Goal: Transaction & Acquisition: Purchase product/service

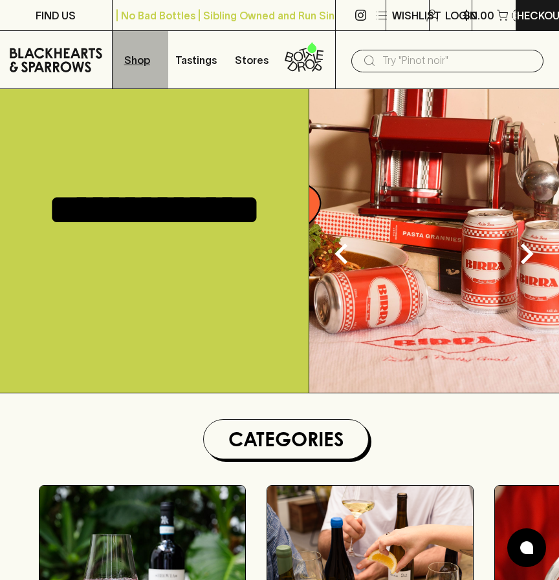
click at [134, 67] on p "Shop" at bounding box center [137, 60] width 26 height 16
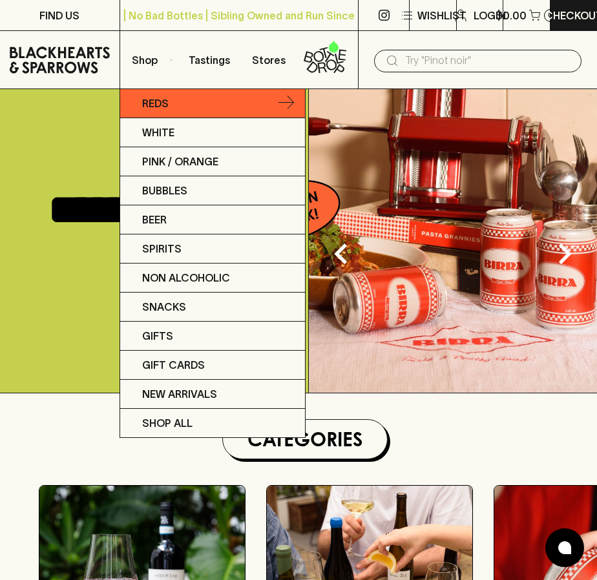
click at [150, 100] on p "Reds" at bounding box center [155, 104] width 27 height 16
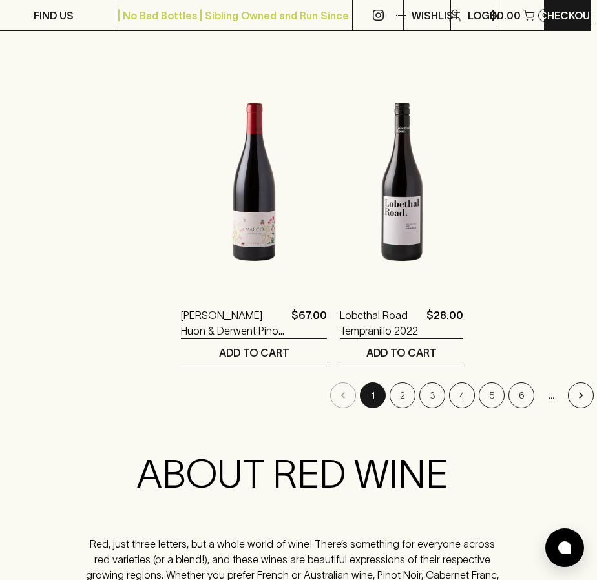
scroll to position [2262, 6]
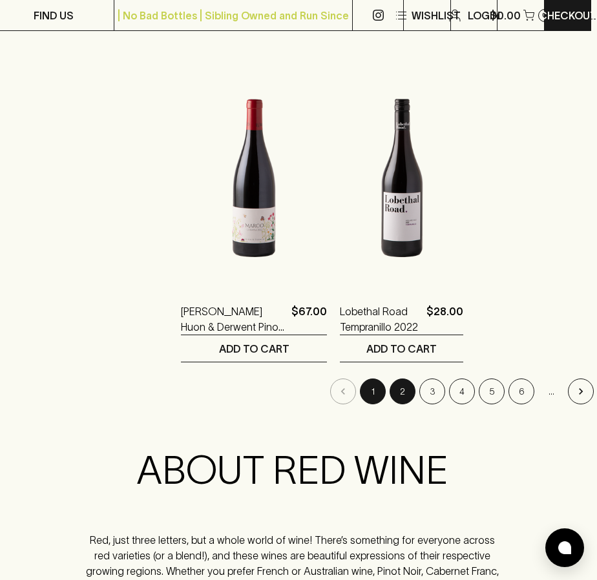
click at [390, 379] on button "2" at bounding box center [403, 392] width 26 height 26
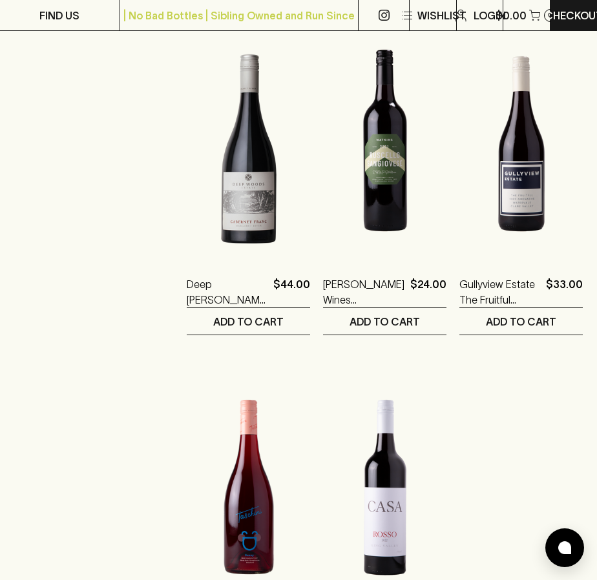
scroll to position [2159, 0]
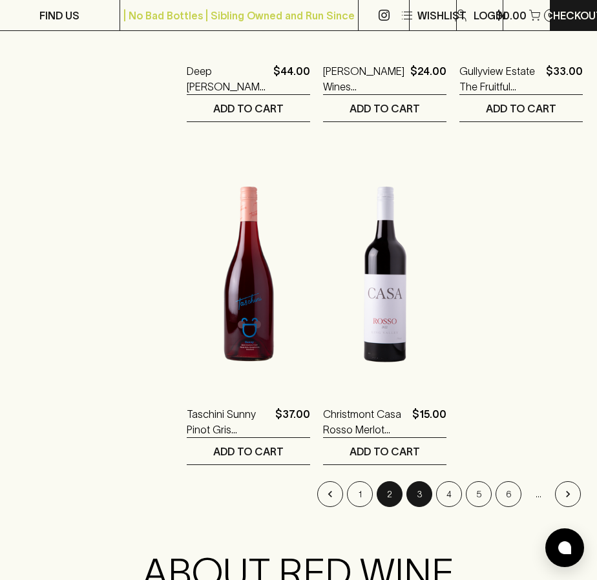
click at [419, 482] on button "3" at bounding box center [420, 495] width 26 height 26
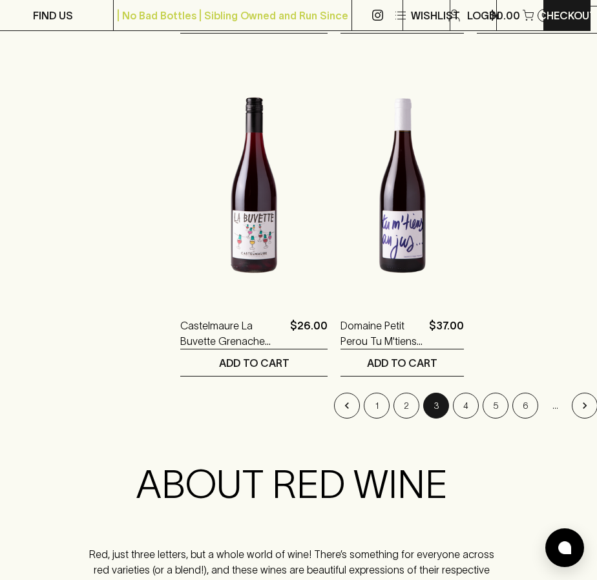
scroll to position [2248, 6]
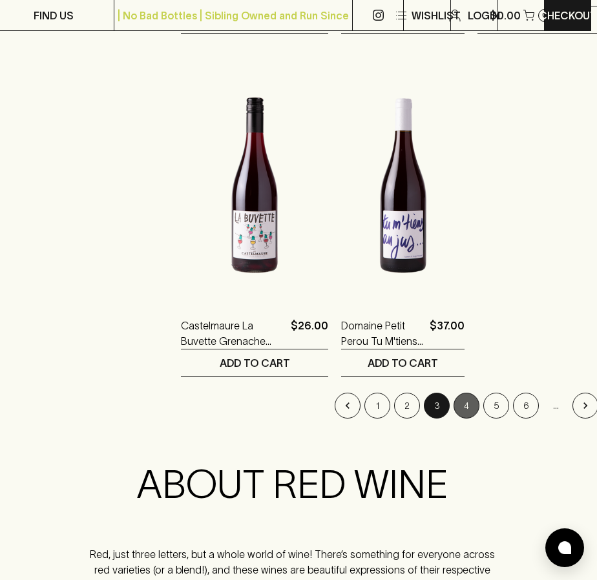
click at [454, 393] on button "4" at bounding box center [467, 406] width 26 height 26
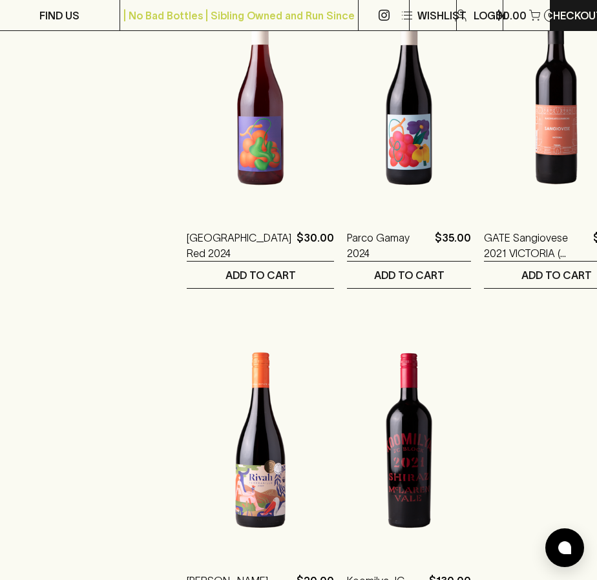
scroll to position [2140, 0]
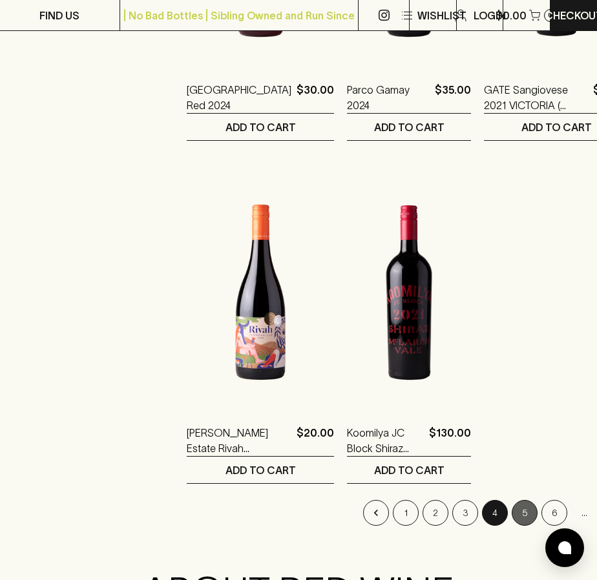
click at [512, 500] on button "5" at bounding box center [525, 513] width 26 height 26
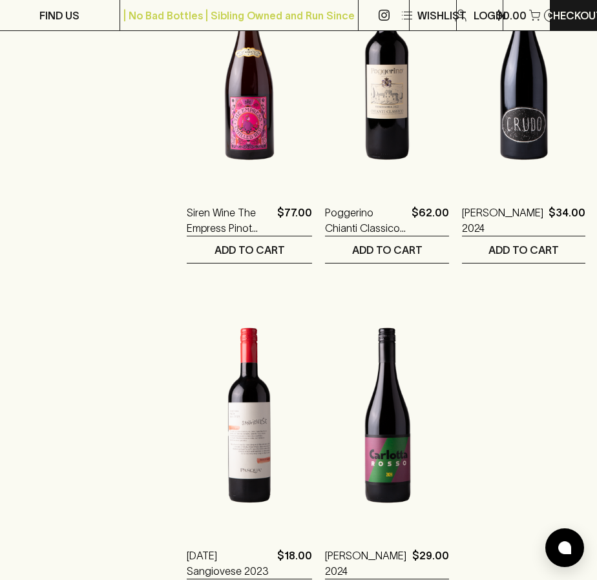
scroll to position [2294, 0]
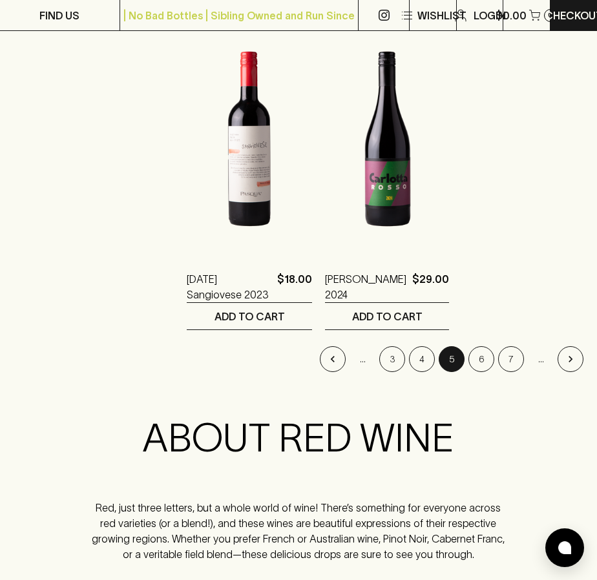
click at [474, 346] on button "6" at bounding box center [482, 359] width 26 height 26
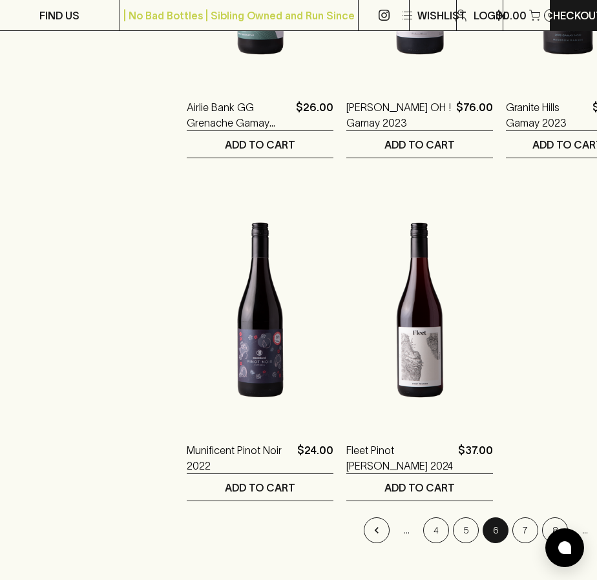
scroll to position [2125, 0]
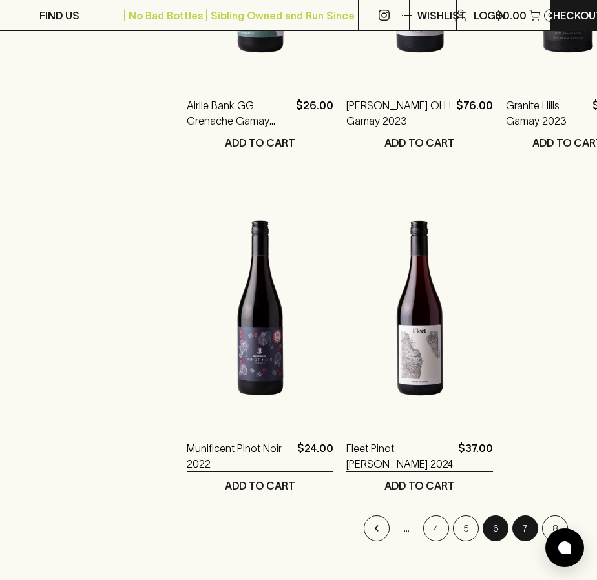
click at [513, 516] on button "7" at bounding box center [526, 529] width 26 height 26
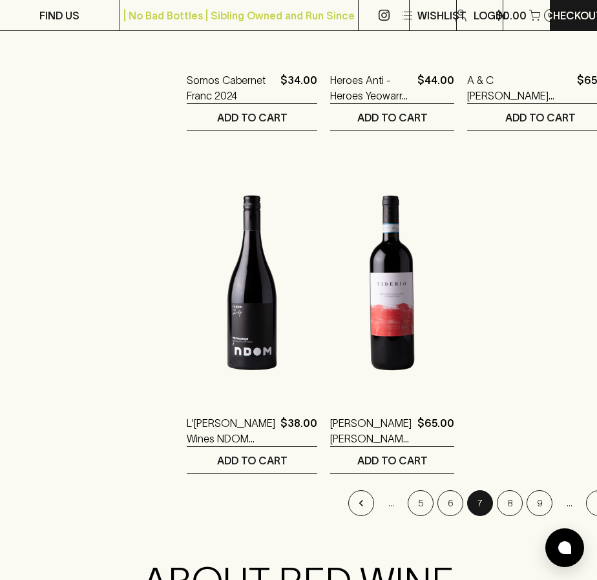
scroll to position [2156, 0]
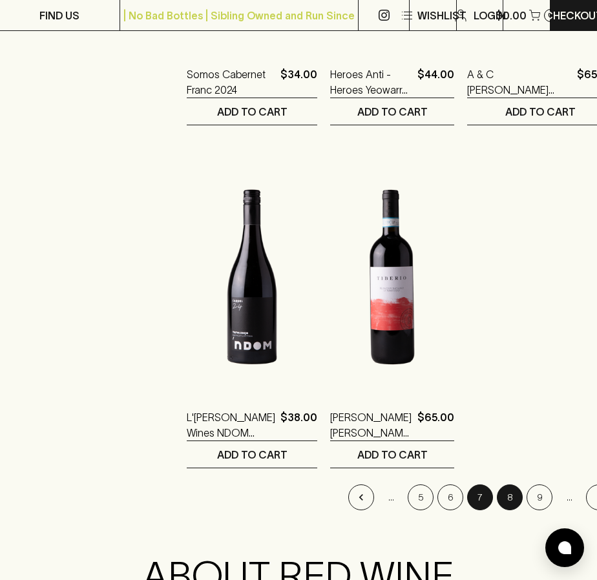
click at [497, 485] on button "8" at bounding box center [510, 498] width 26 height 26
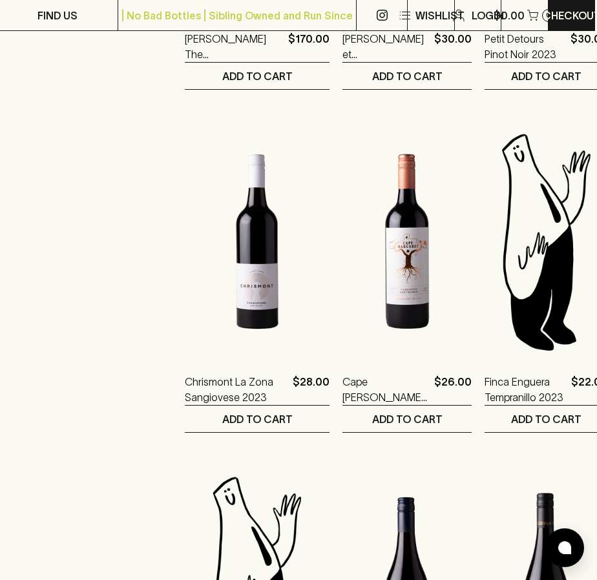
scroll to position [1542, 2]
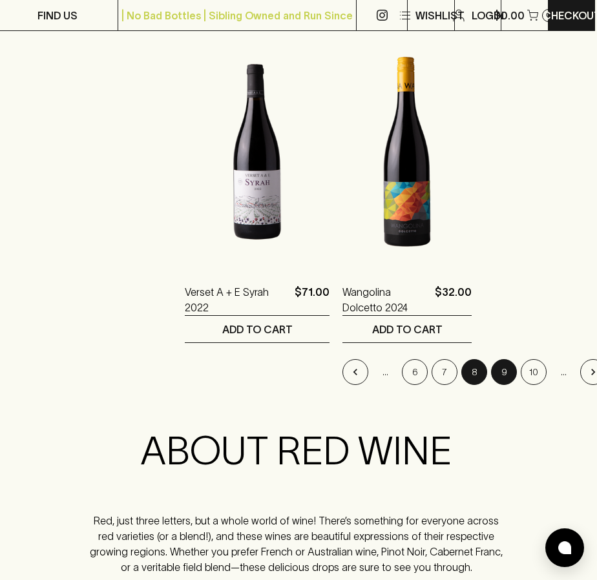
click at [491, 359] on button "9" at bounding box center [504, 372] width 26 height 26
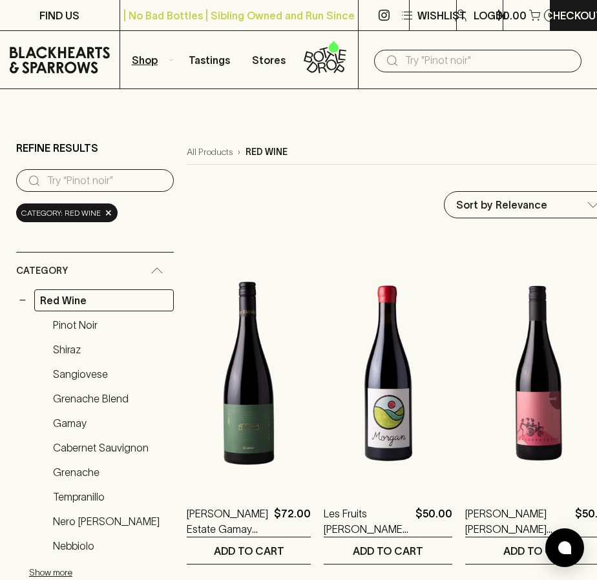
click at [153, 61] on p "Shop" at bounding box center [145, 60] width 26 height 16
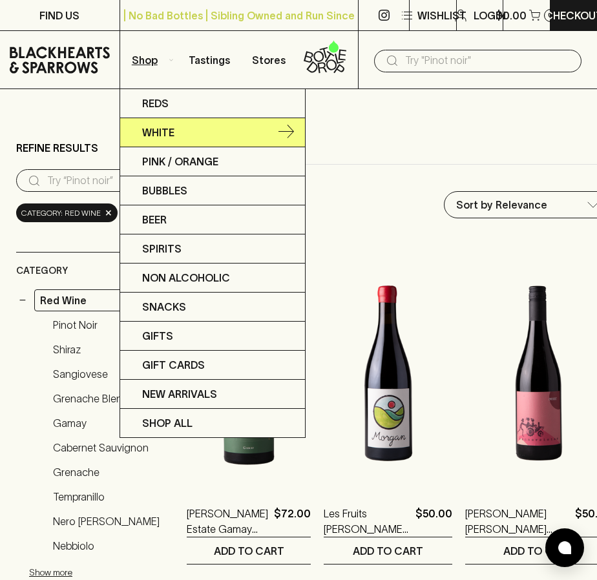
click at [163, 131] on p "White" at bounding box center [158, 133] width 32 height 16
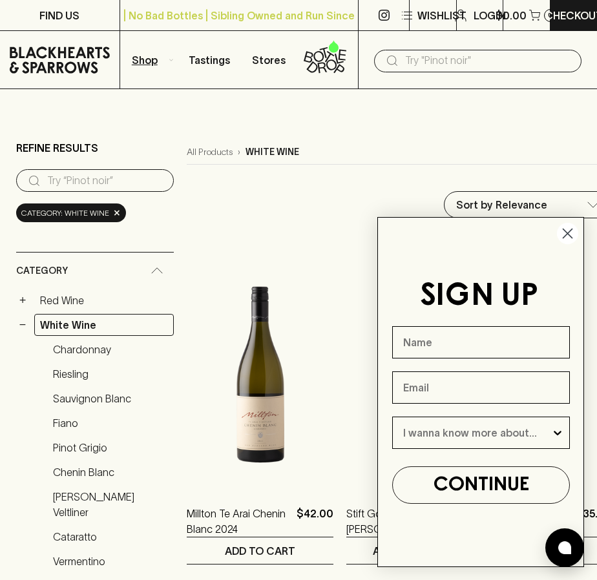
click at [558, 226] on circle "Close dialog" at bounding box center [567, 233] width 21 height 21
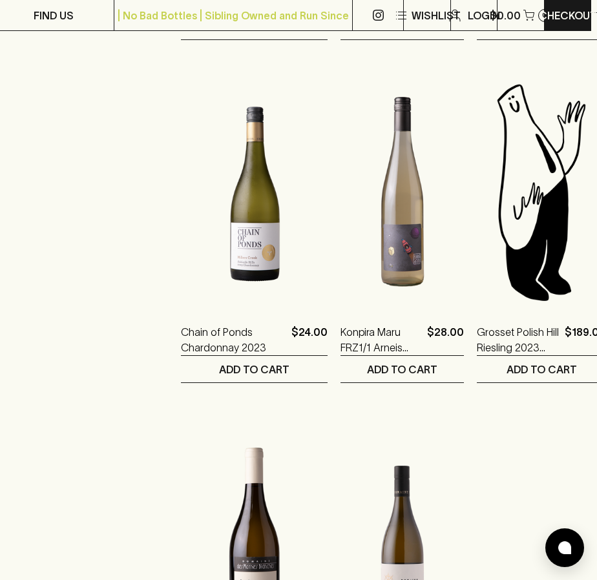
scroll to position [2125, 6]
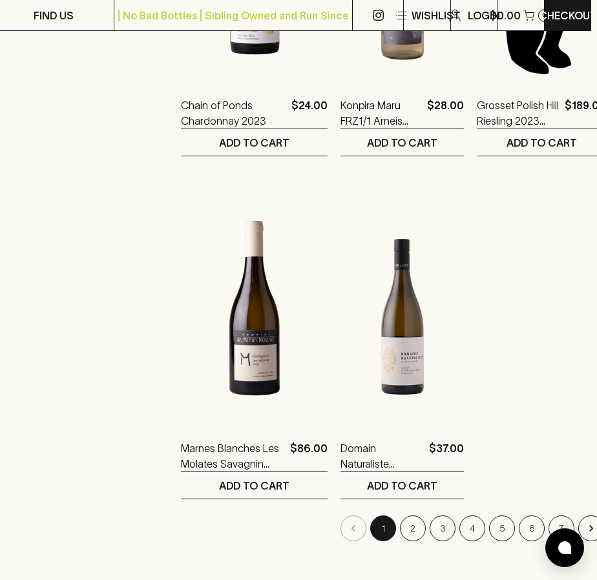
click at [398, 520] on li "2" at bounding box center [413, 529] width 30 height 26
click at [400, 516] on button "2" at bounding box center [413, 529] width 26 height 26
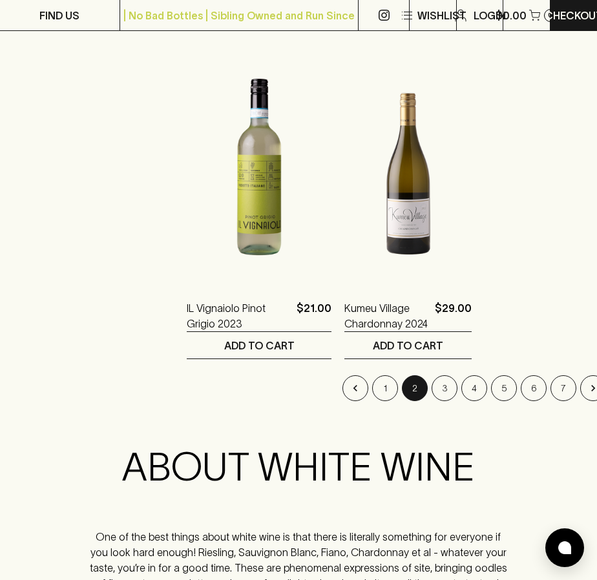
scroll to position [2270, 0]
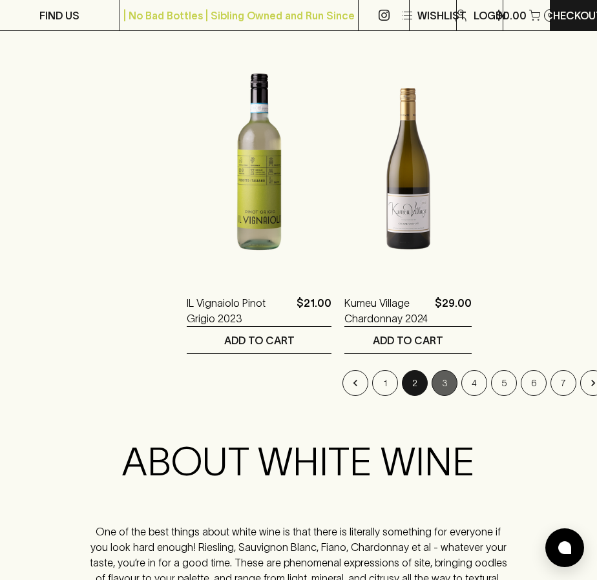
click at [432, 370] on button "3" at bounding box center [445, 383] width 26 height 26
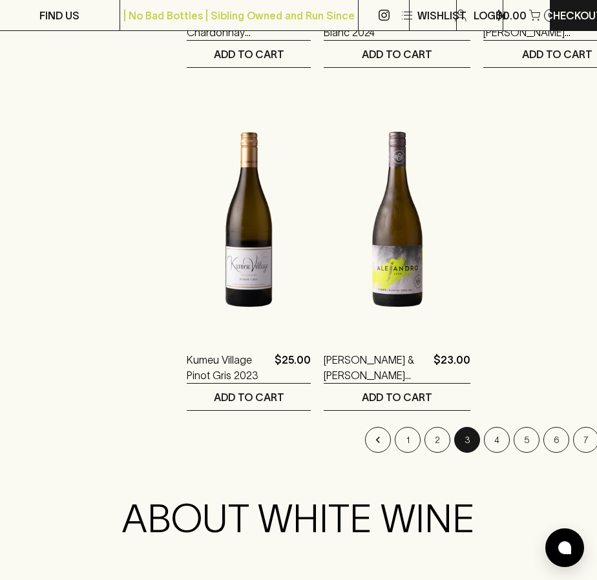
scroll to position [2215, 0]
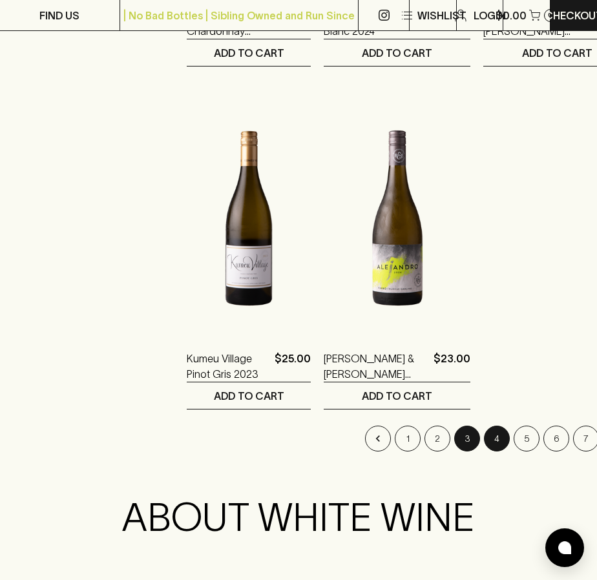
click at [484, 426] on button "4" at bounding box center [497, 439] width 26 height 26
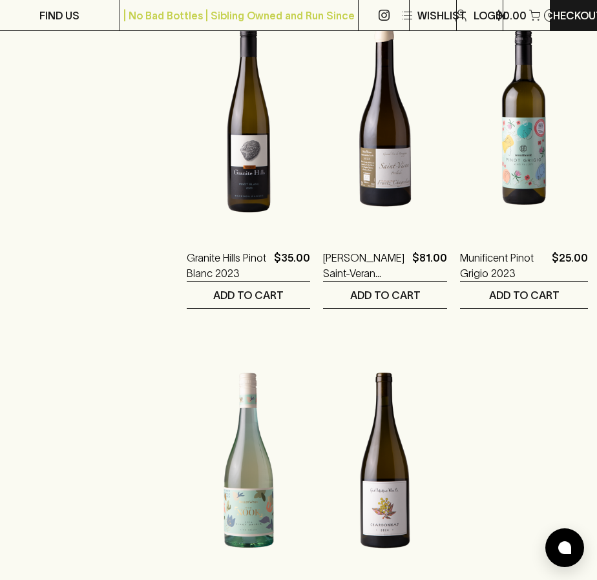
scroll to position [2175, 0]
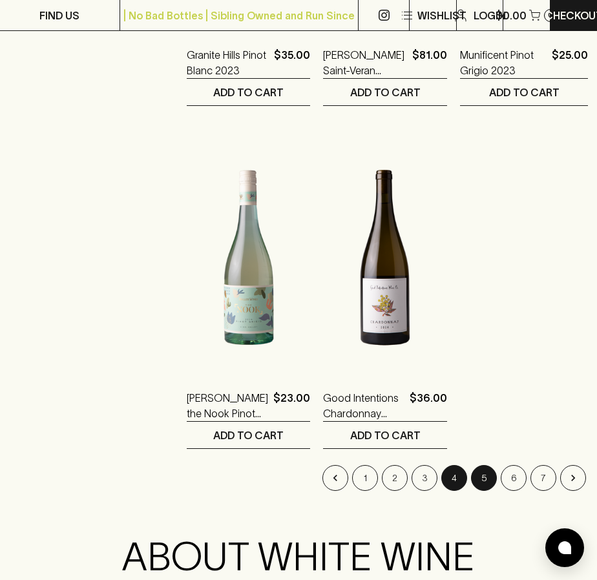
click at [481, 465] on button "5" at bounding box center [484, 478] width 26 height 26
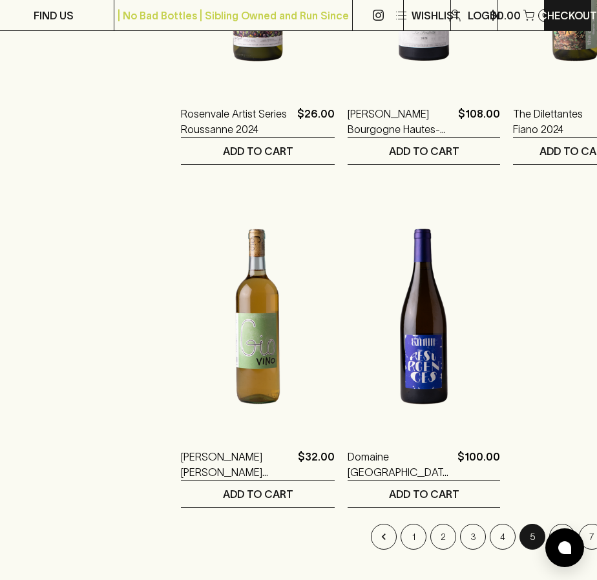
scroll to position [2215, 6]
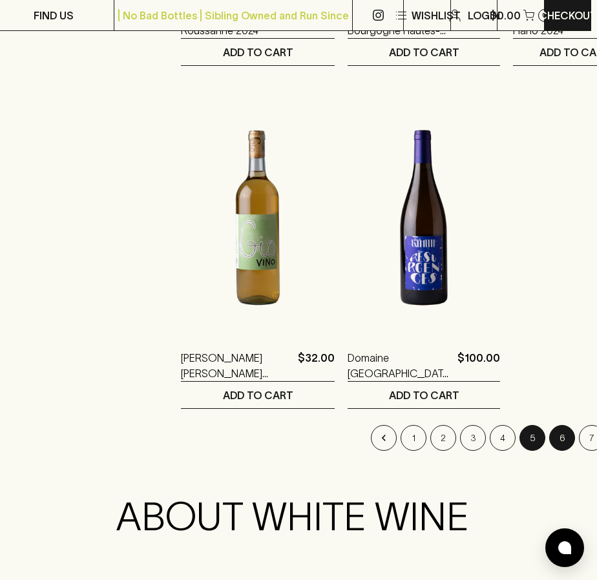
click at [549, 425] on button "6" at bounding box center [562, 438] width 26 height 26
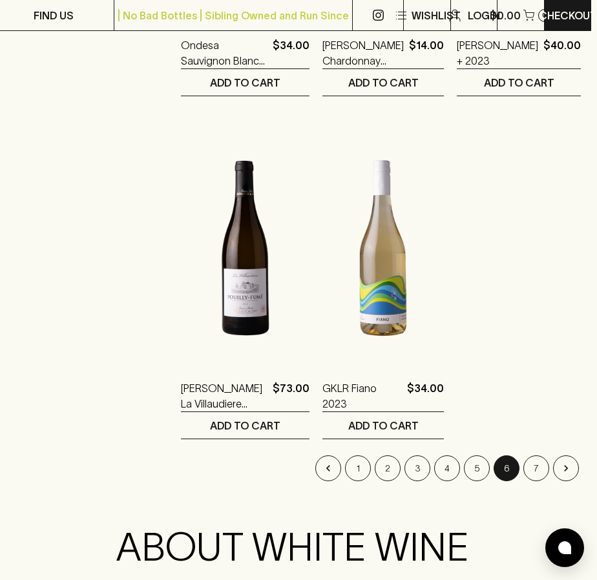
scroll to position [2243, 6]
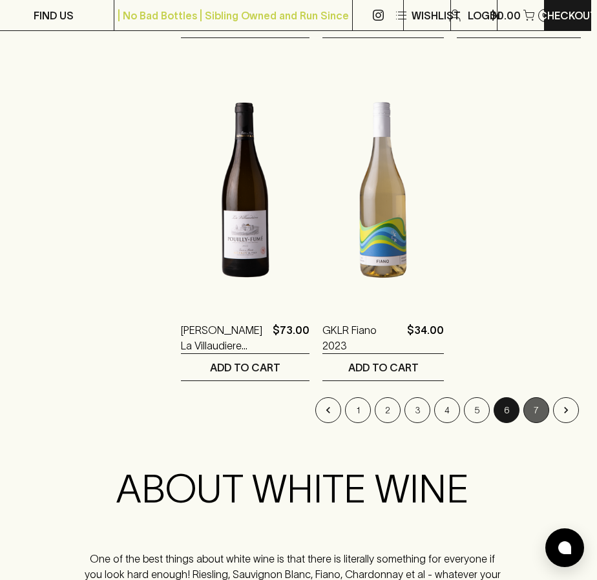
click at [528, 398] on button "7" at bounding box center [537, 411] width 26 height 26
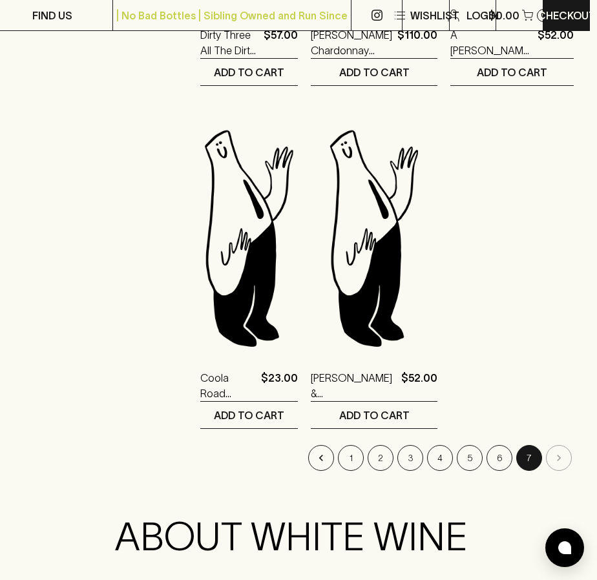
scroll to position [2195, 6]
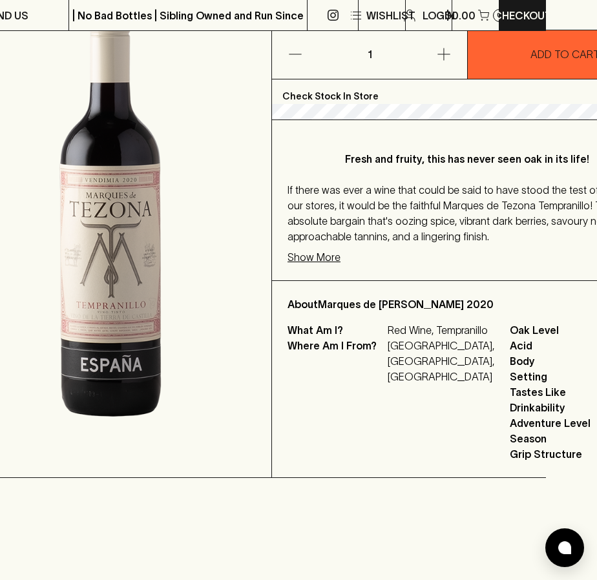
scroll to position [199, 63]
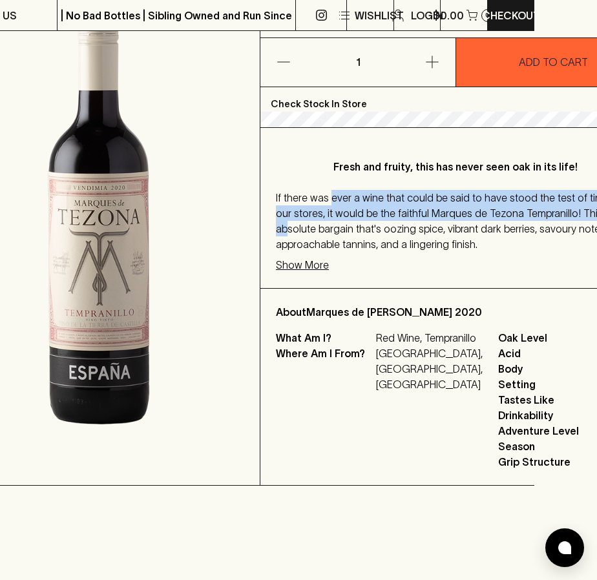
drag, startPoint x: 328, startPoint y: 304, endPoint x: 386, endPoint y: 336, distance: 66.0
click at [386, 250] on span "If there was ever a wine that could be said to have stood the test of time in o…" at bounding box center [451, 221] width 351 height 58
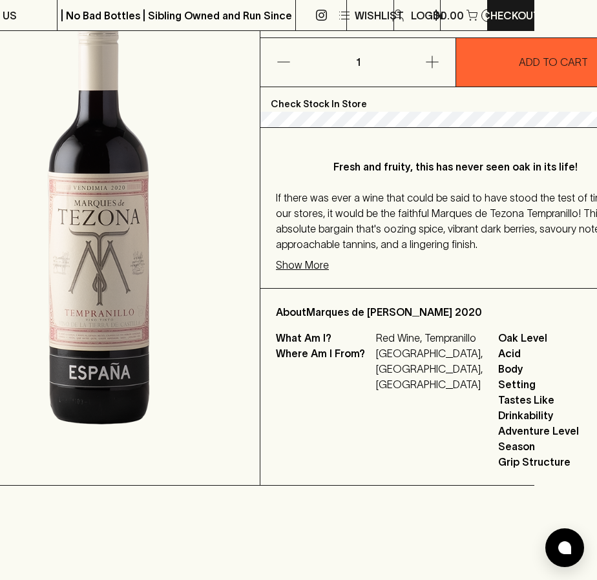
click at [427, 250] on span "If there was ever a wine that could be said to have stood the test of time in o…" at bounding box center [451, 221] width 351 height 58
click at [312, 273] on p "Show More" at bounding box center [302, 265] width 53 height 16
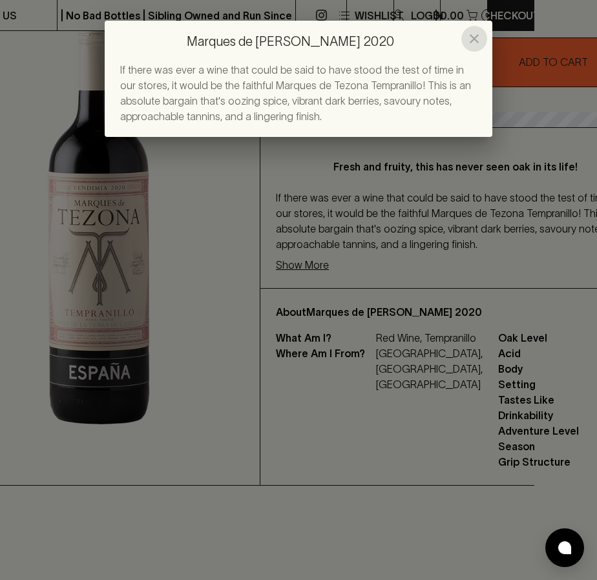
click at [467, 39] on icon "close" at bounding box center [475, 39] width 16 height 16
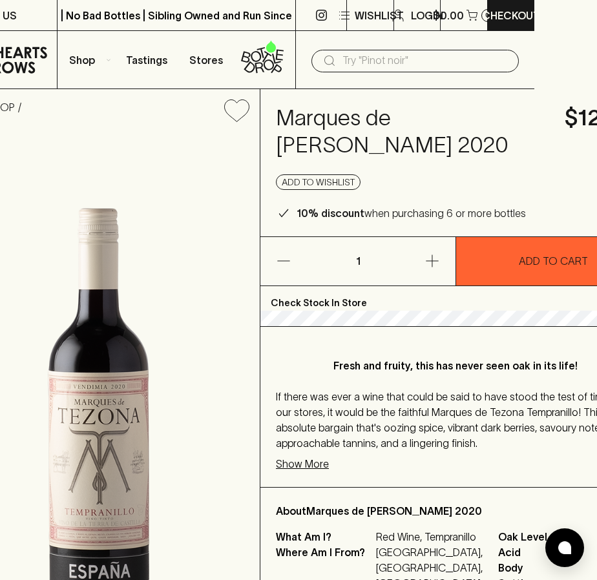
scroll to position [0, 63]
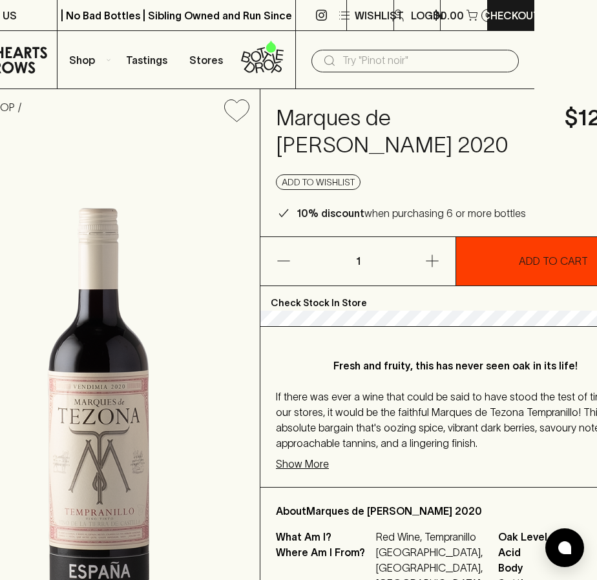
click at [519, 266] on p "ADD TO CART" at bounding box center [553, 261] width 69 height 16
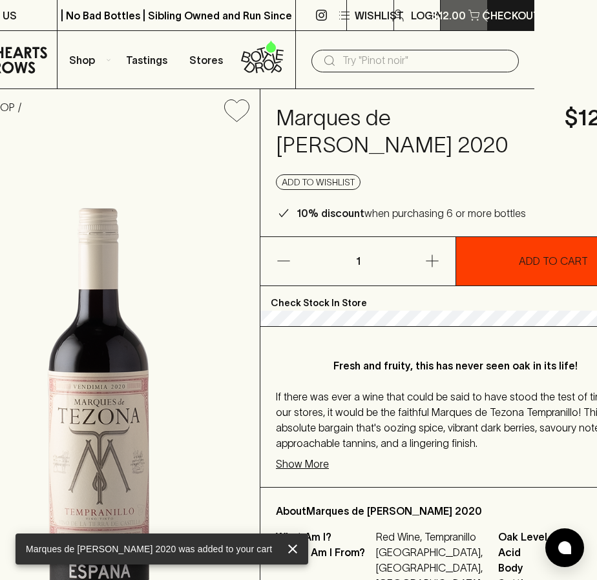
click at [459, 12] on p "$12.00" at bounding box center [448, 16] width 35 height 16
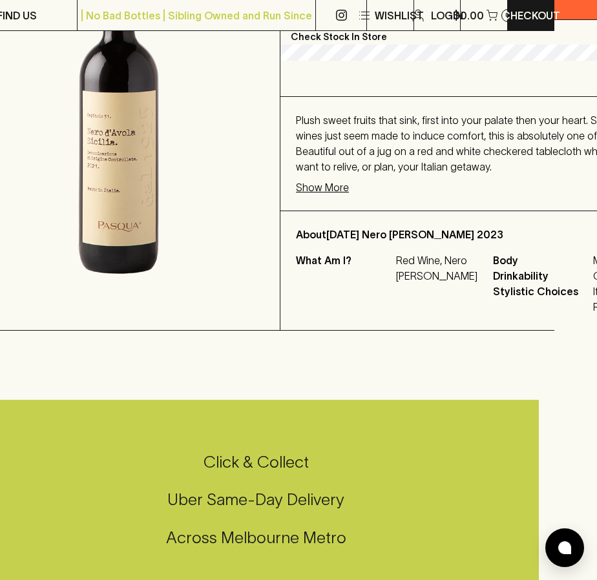
scroll to position [280, 43]
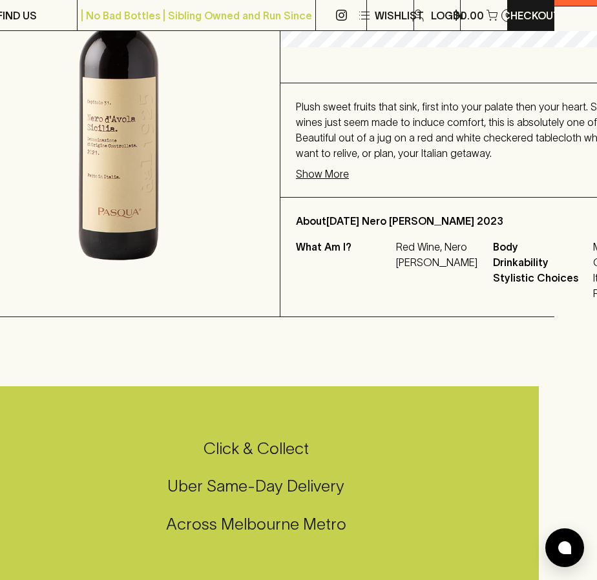
click at [326, 182] on p "Show More" at bounding box center [322, 174] width 53 height 16
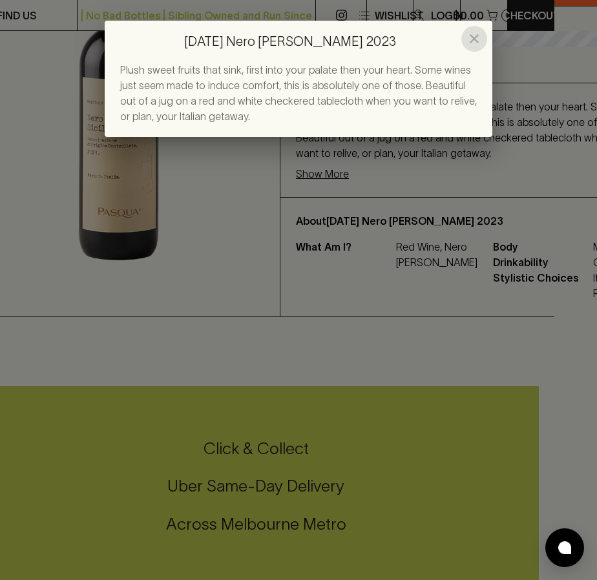
drag, startPoint x: 471, startPoint y: 41, endPoint x: 356, endPoint y: 140, distance: 151.2
click at [471, 41] on icon "close" at bounding box center [475, 39] width 16 height 16
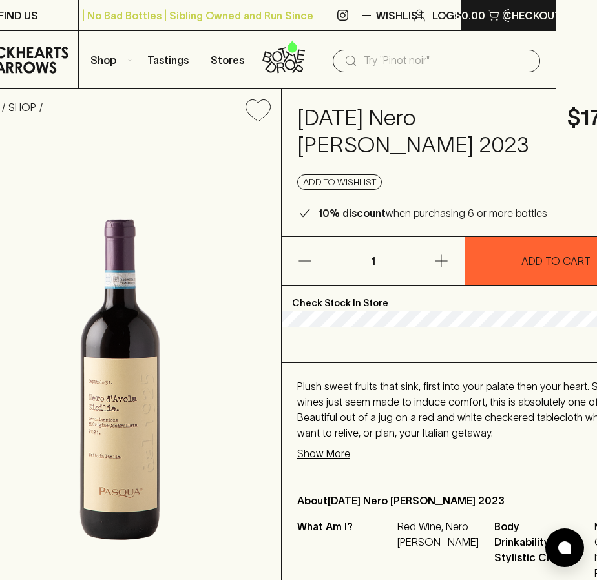
scroll to position [0, 41]
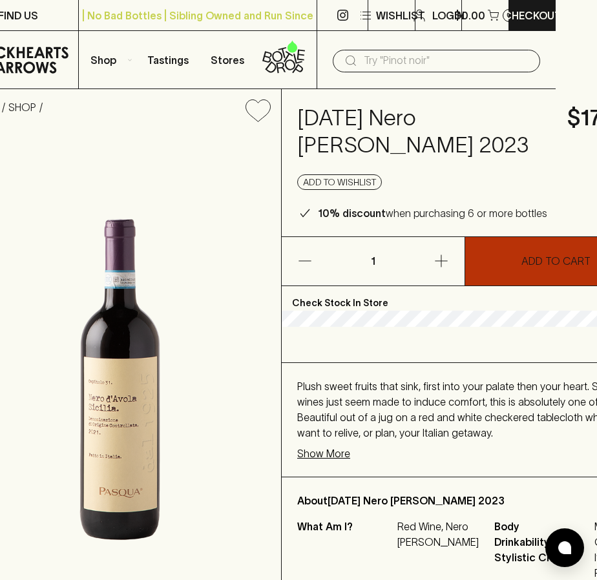
click at [530, 258] on p "ADD TO CART" at bounding box center [556, 261] width 69 height 16
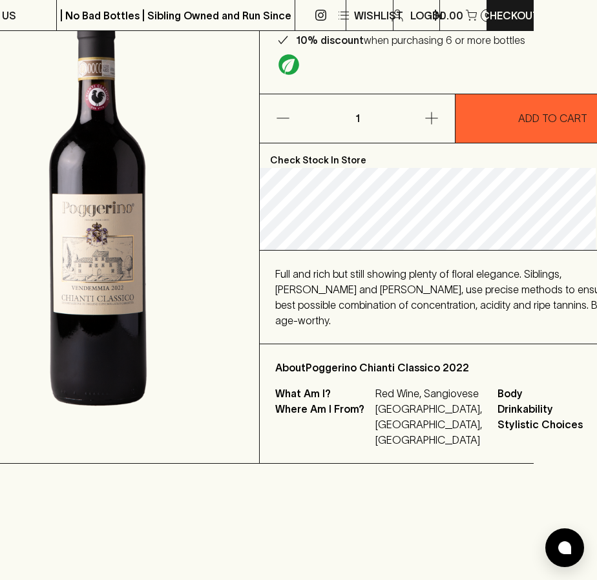
scroll to position [173, 62]
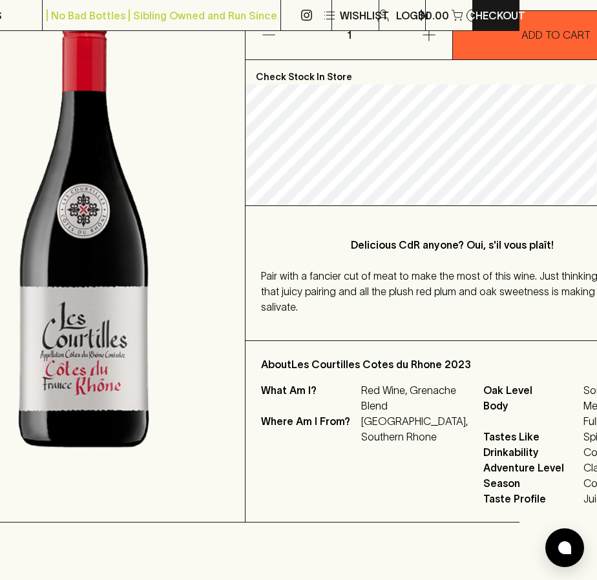
scroll to position [226, 77]
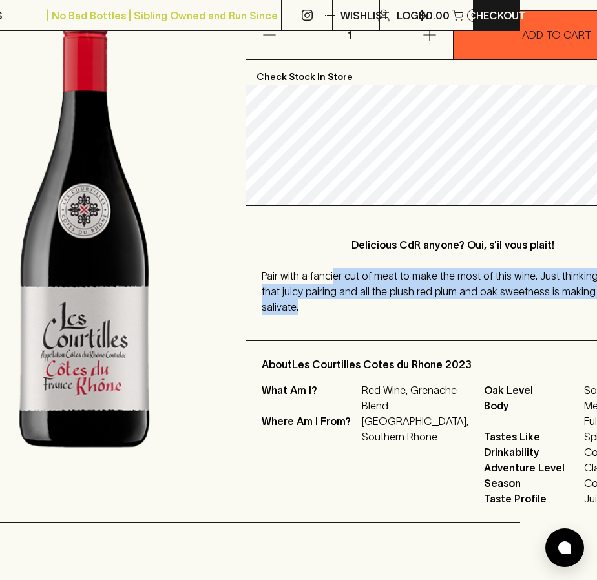
drag, startPoint x: 333, startPoint y: 271, endPoint x: 412, endPoint y: 297, distance: 83.8
click at [412, 297] on p "Pair with a fancier cut of meat to make the most of this wine. Just thinking ab…" at bounding box center [453, 291] width 383 height 47
click at [440, 302] on p "Pair with a fancier cut of meat to make the most of this wine. Just thinking ab…" at bounding box center [453, 291] width 383 height 47
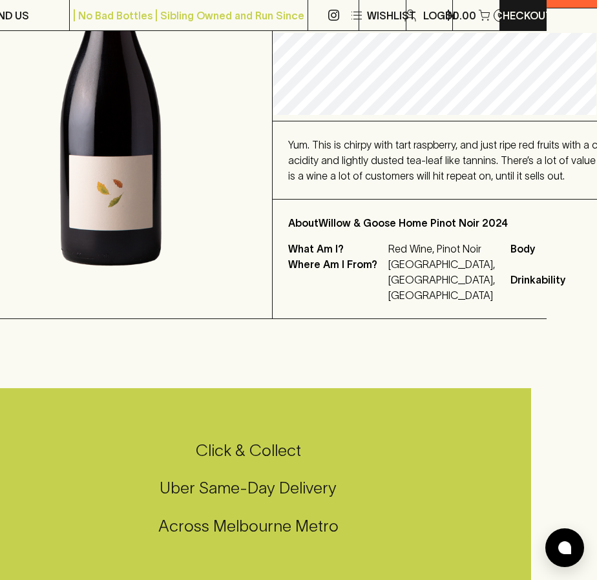
scroll to position [277, 50]
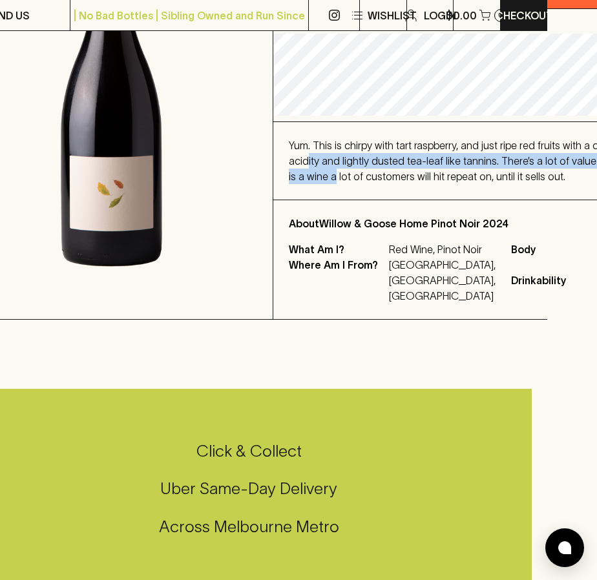
drag, startPoint x: 352, startPoint y: 237, endPoint x: 428, endPoint y: 245, distance: 76.7
click at [428, 182] on span "Yum. This is chirpy with tart raspberry, and just ripe red fruits with a chorus…" at bounding box center [466, 161] width 355 height 43
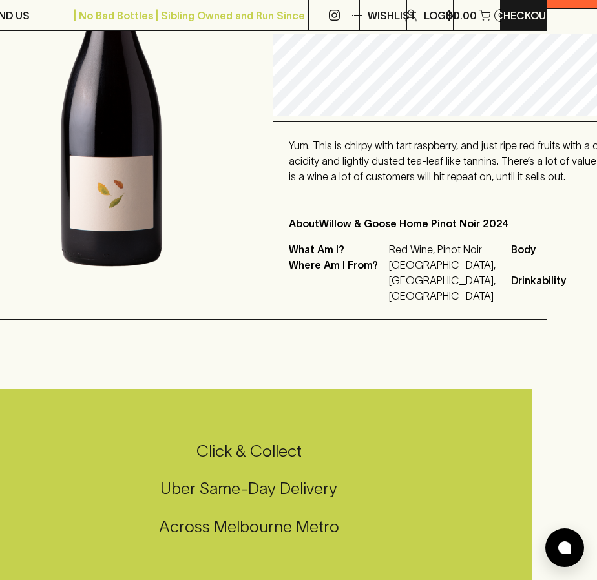
click at [426, 184] on div "Yum. This is chirpy with tart raspberry, and just ripe red fruits with a chorus…" at bounding box center [468, 161] width 359 height 47
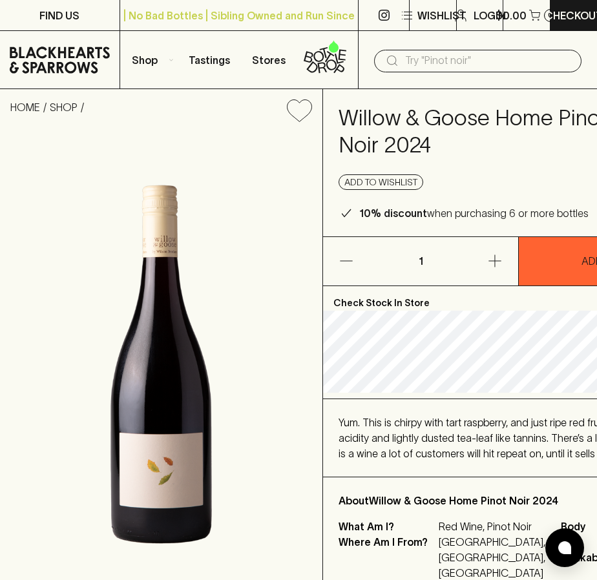
scroll to position [0, 0]
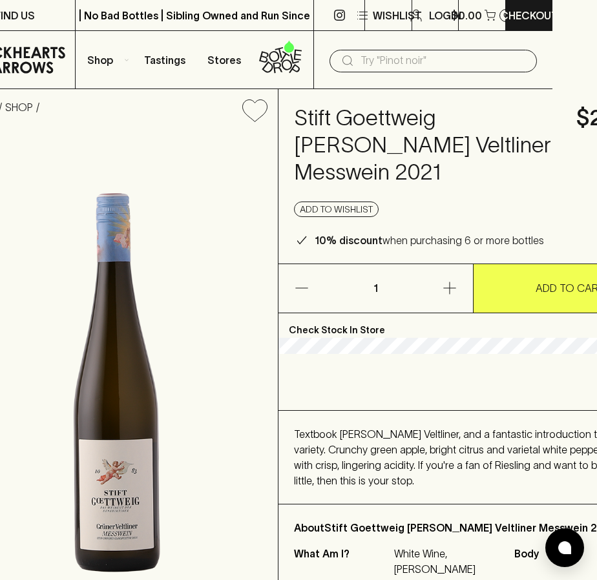
scroll to position [0, 45]
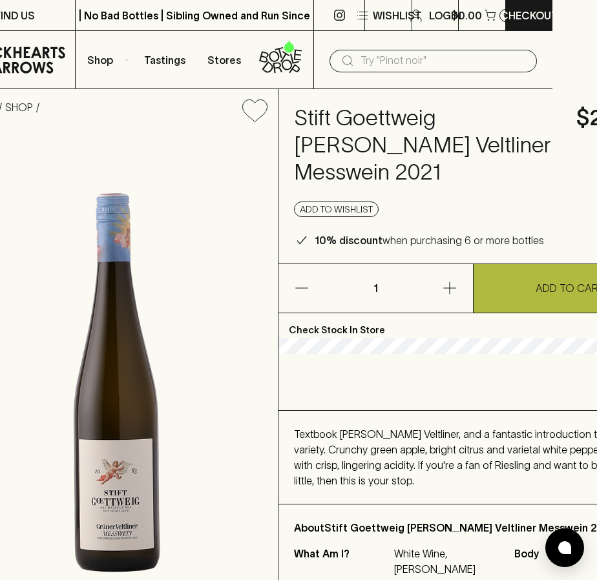
click at [507, 299] on button "ADD TO CART" at bounding box center [571, 288] width 194 height 48
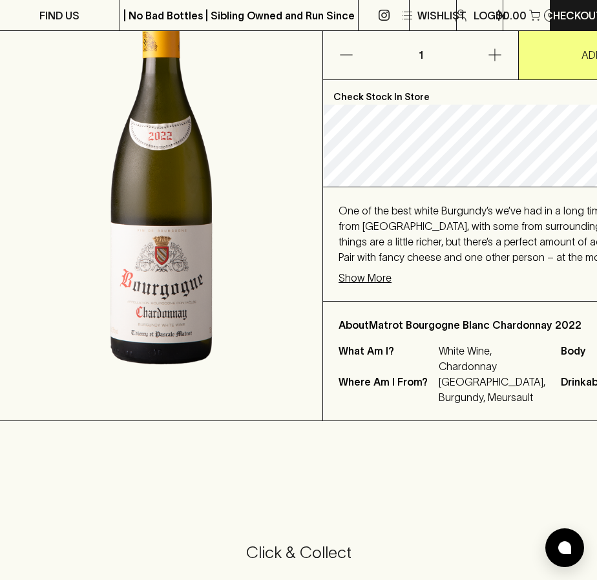
scroll to position [212, 0]
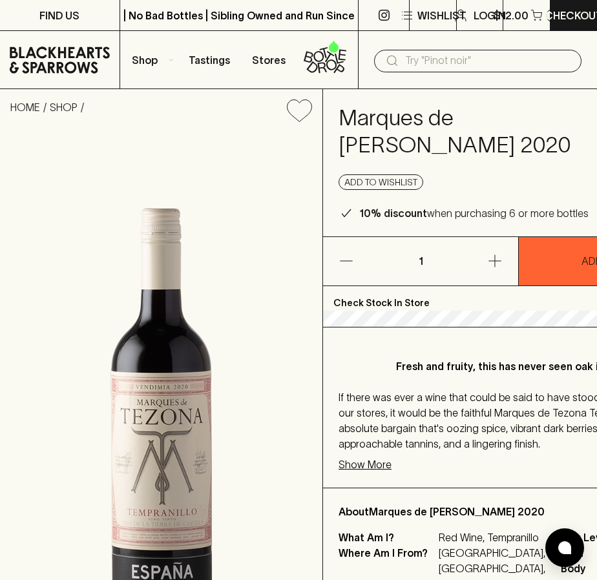
scroll to position [0, 63]
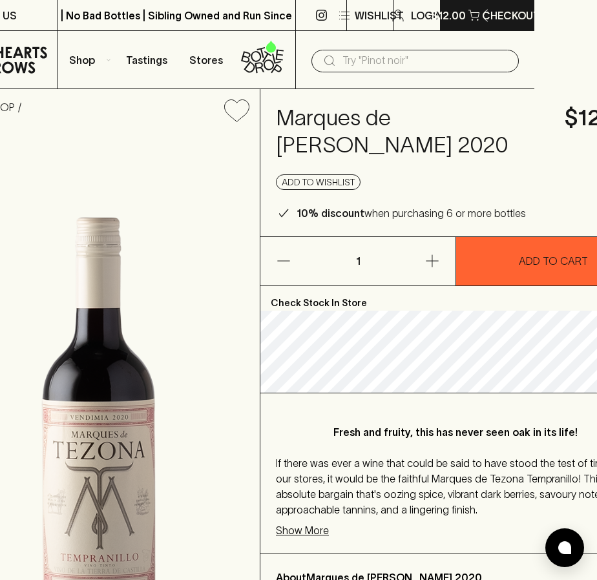
click at [449, 14] on p "$12.00" at bounding box center [448, 16] width 35 height 16
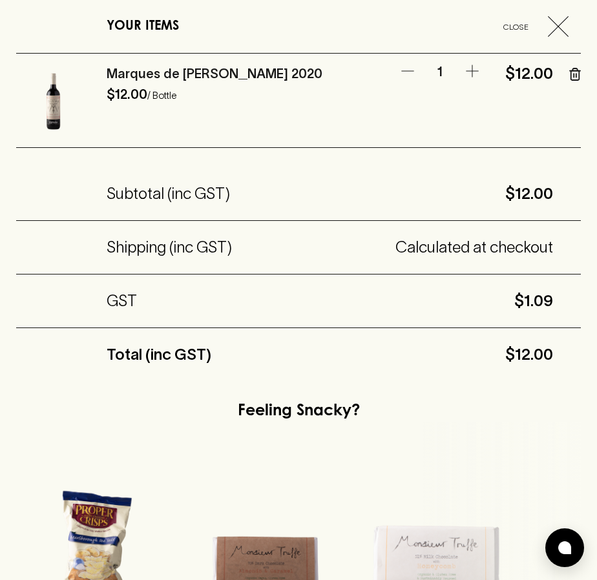
scroll to position [0, 0]
click at [560, 20] on icon "button" at bounding box center [558, 26] width 21 height 21
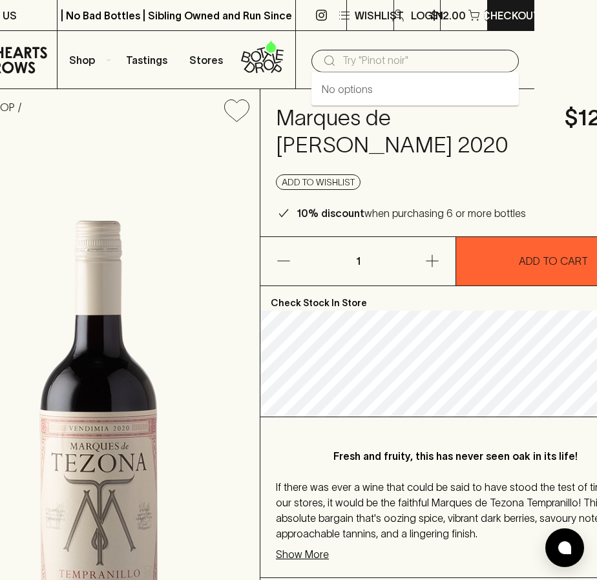
click at [390, 65] on input "text" at bounding box center [426, 60] width 166 height 21
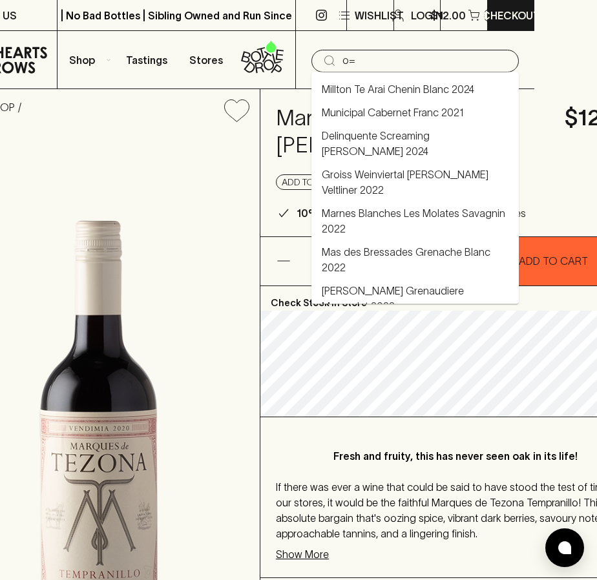
type input "o"
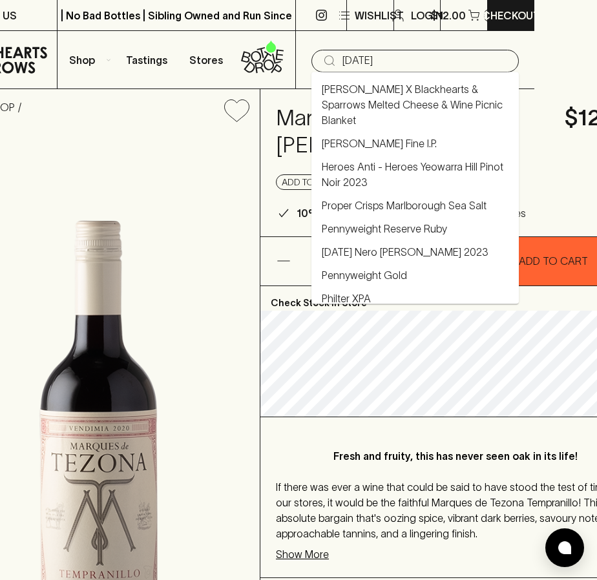
type input "pasqua"
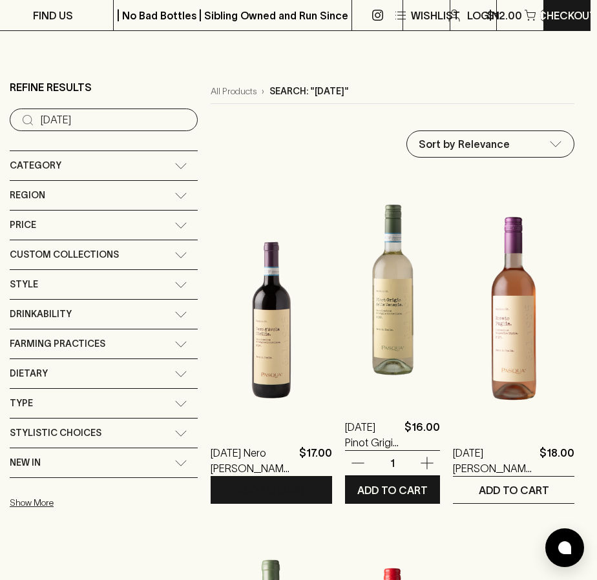
scroll to position [134, 6]
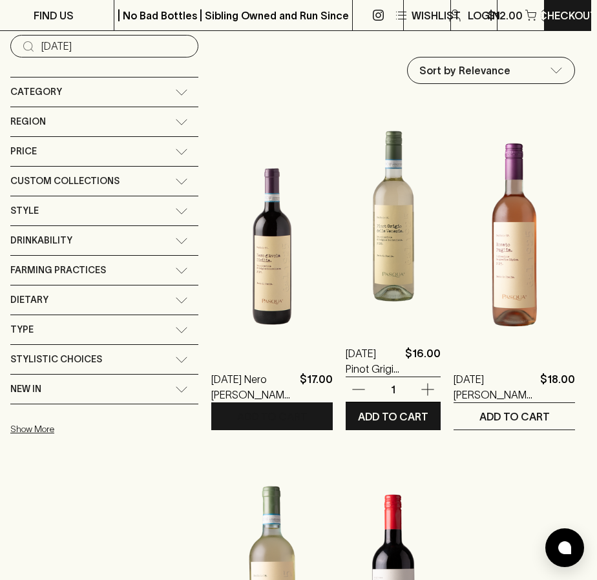
click at [250, 409] on p "ADD TO CART" at bounding box center [272, 417] width 70 height 16
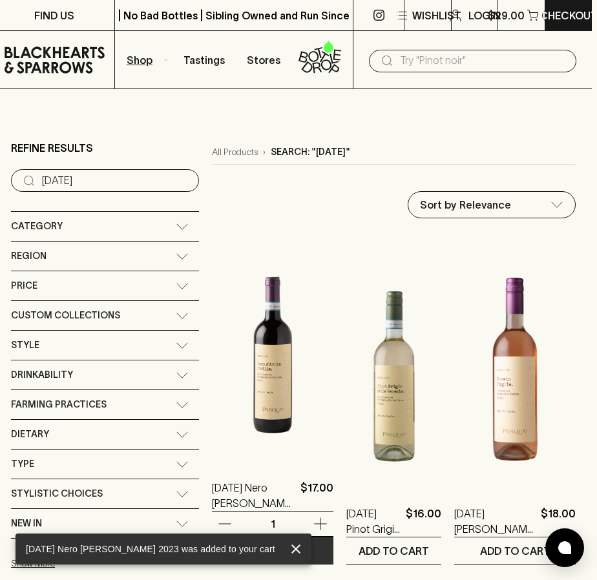
scroll to position [0, 5]
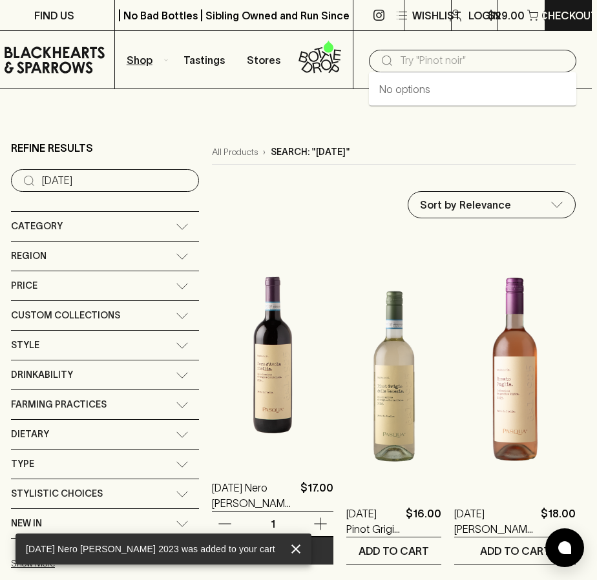
click at [443, 62] on input "text" at bounding box center [483, 60] width 166 height 21
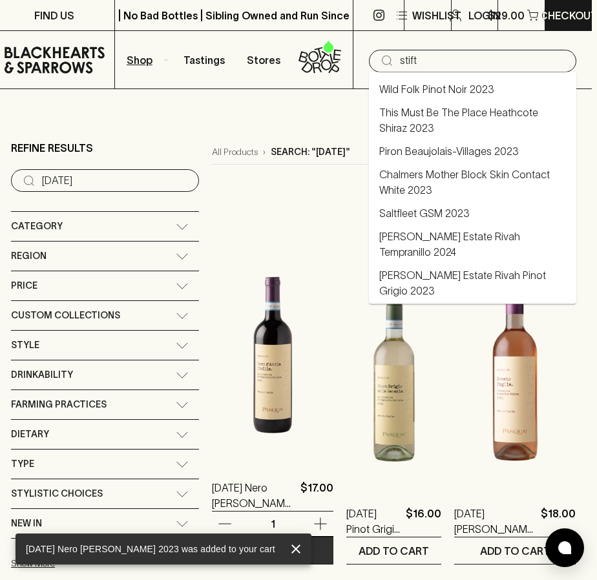
type input "stift"
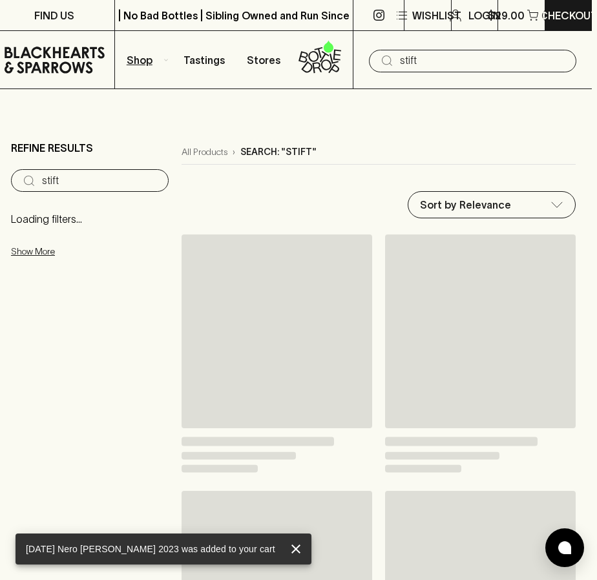
type input "stift"
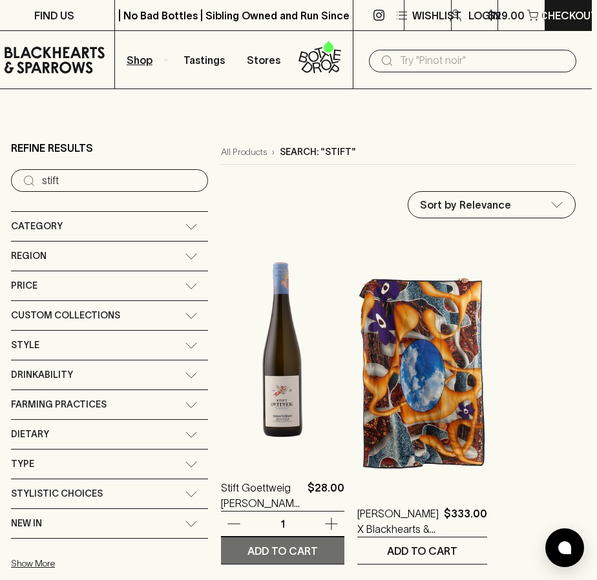
click at [248, 544] on p "ADD TO CART" at bounding box center [283, 552] width 70 height 16
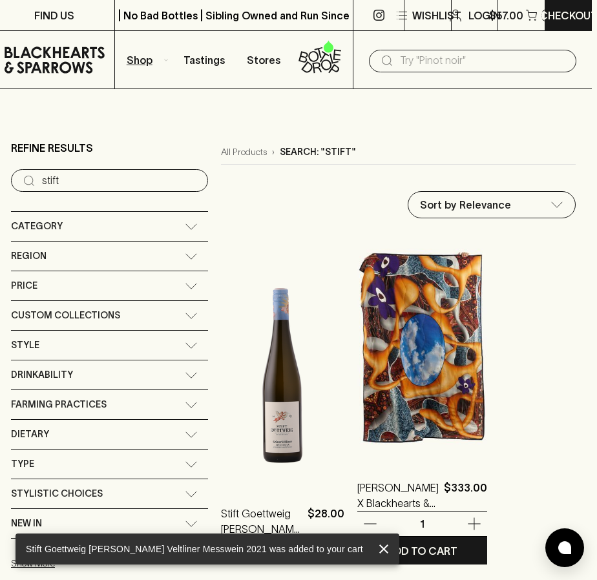
click at [370, 373] on img at bounding box center [422, 348] width 130 height 226
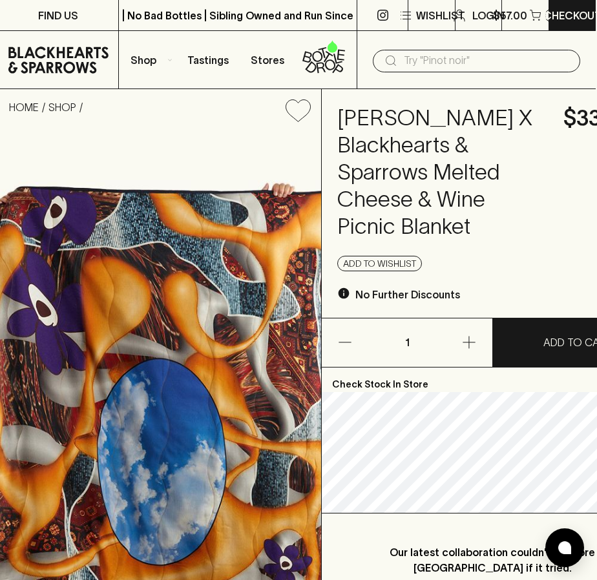
scroll to position [0, 1]
click at [520, 18] on p "$57.00" at bounding box center [510, 16] width 34 height 16
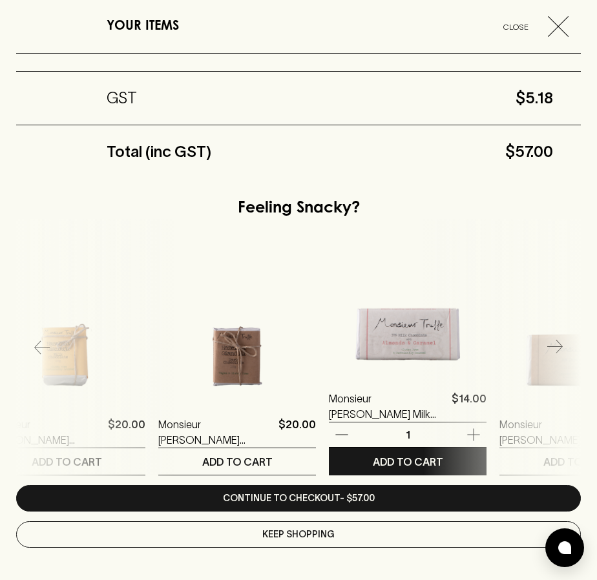
scroll to position [0, 2280]
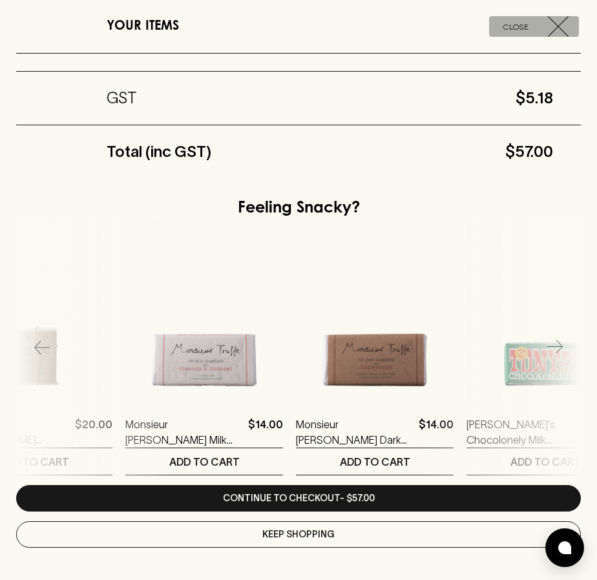
click at [562, 32] on icon "button" at bounding box center [558, 26] width 21 height 21
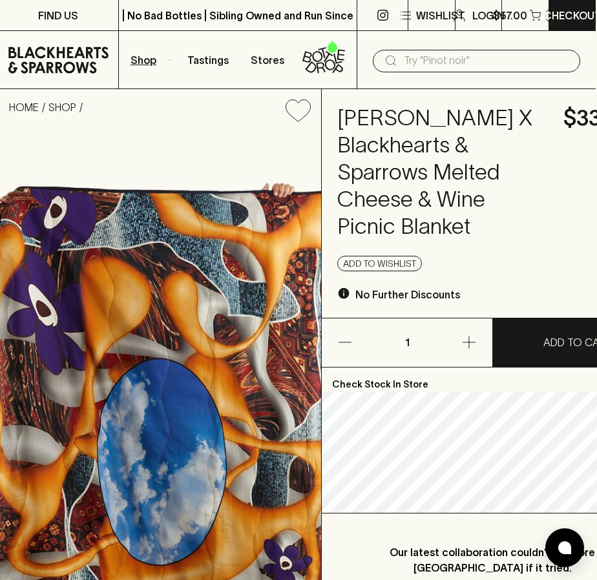
click at [141, 60] on p "Shop" at bounding box center [144, 60] width 26 height 16
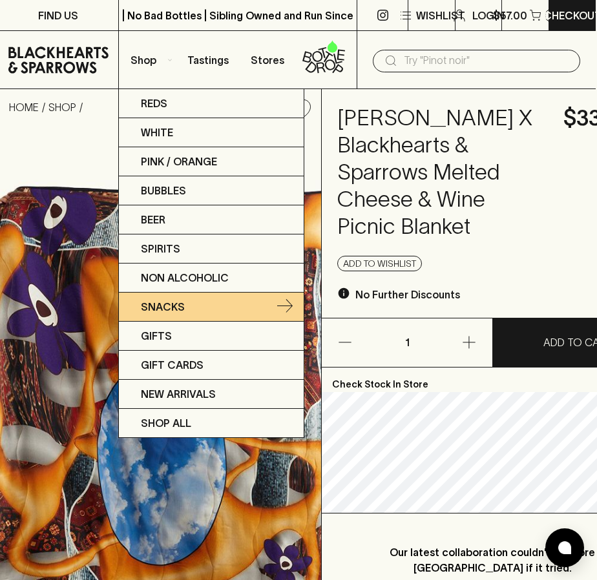
click at [196, 308] on link "Snacks" at bounding box center [211, 307] width 185 height 29
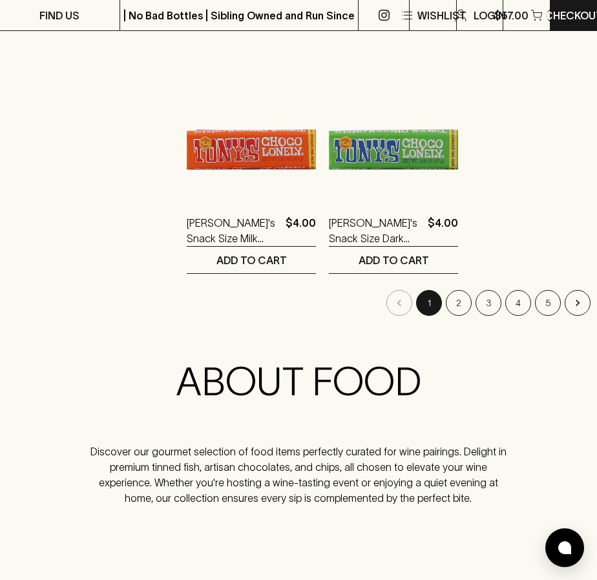
scroll to position [2341, 0]
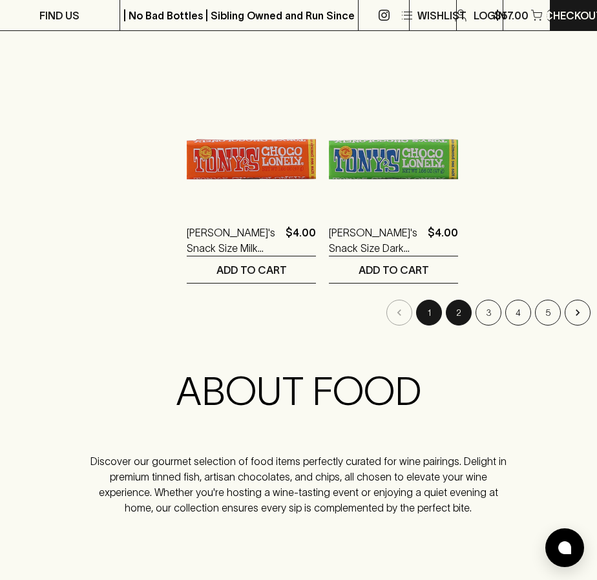
click at [452, 300] on button "2" at bounding box center [459, 313] width 26 height 26
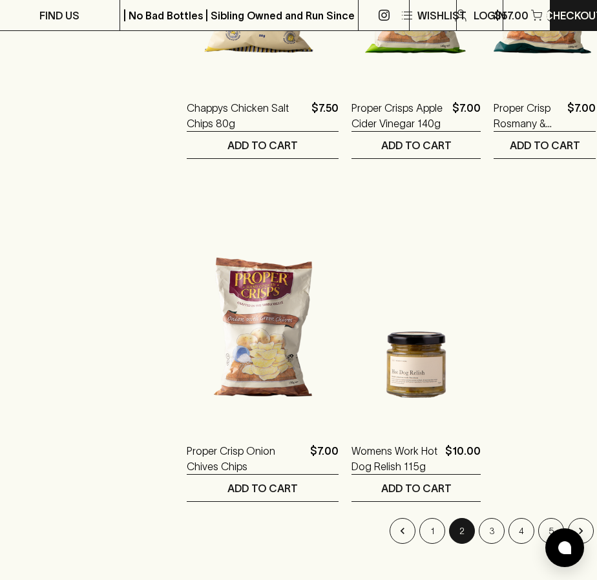
scroll to position [2129, 0]
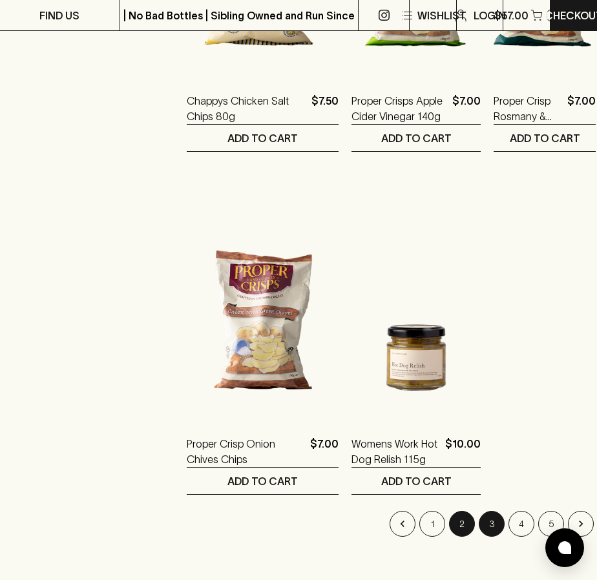
click at [479, 511] on button "3" at bounding box center [492, 524] width 26 height 26
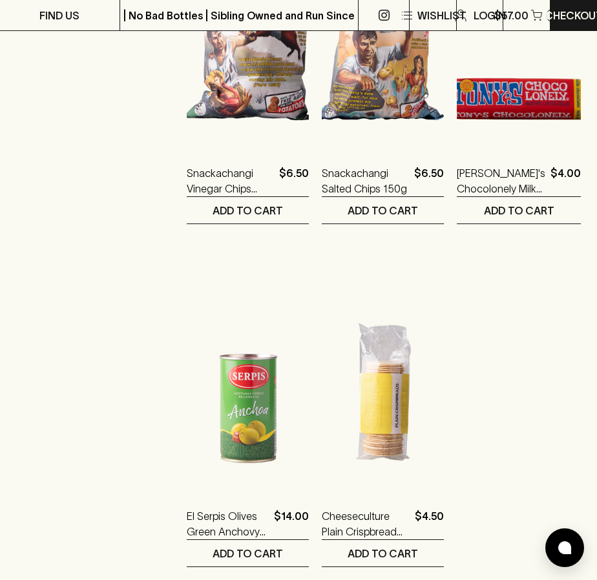
scroll to position [2240, 0]
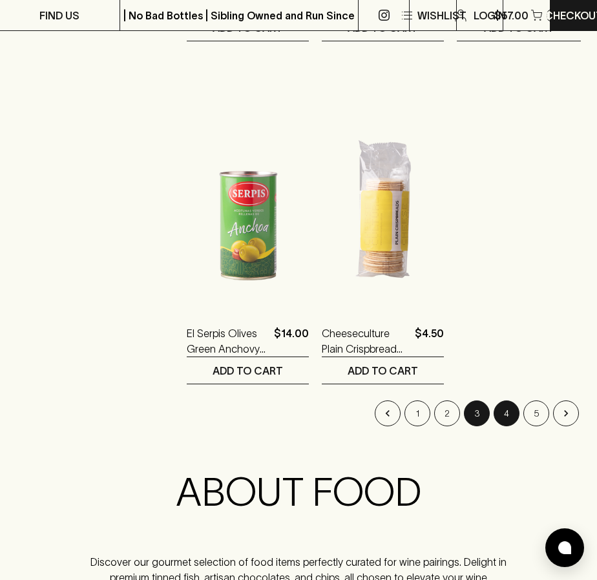
click at [501, 401] on button "4" at bounding box center [507, 414] width 26 height 26
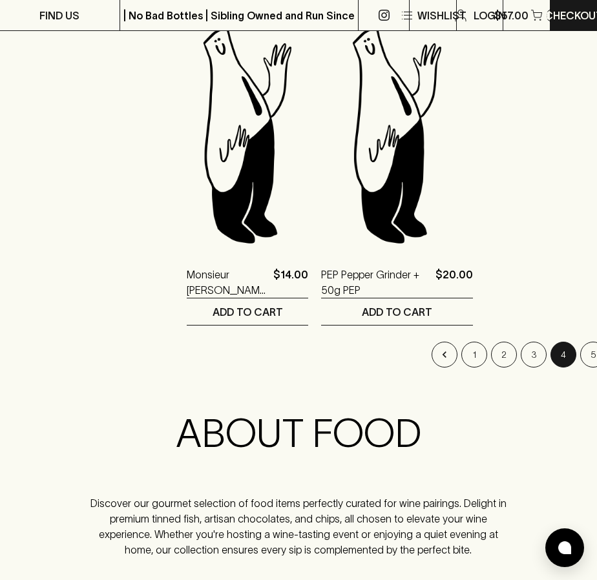
scroll to position [2301, 0]
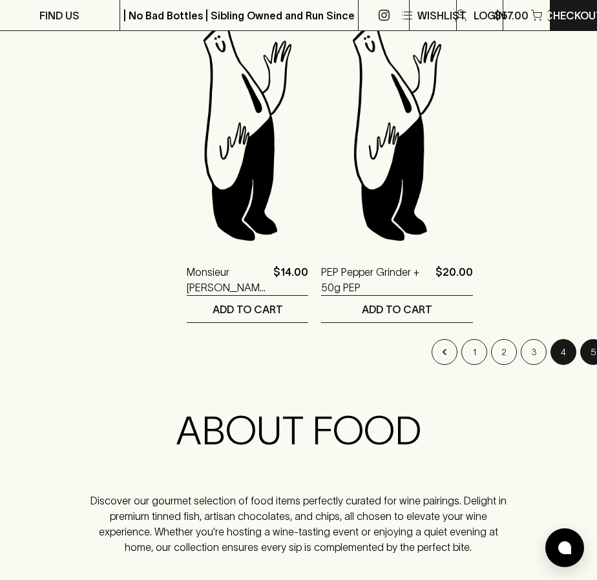
click at [580, 340] on button "5" at bounding box center [593, 352] width 26 height 26
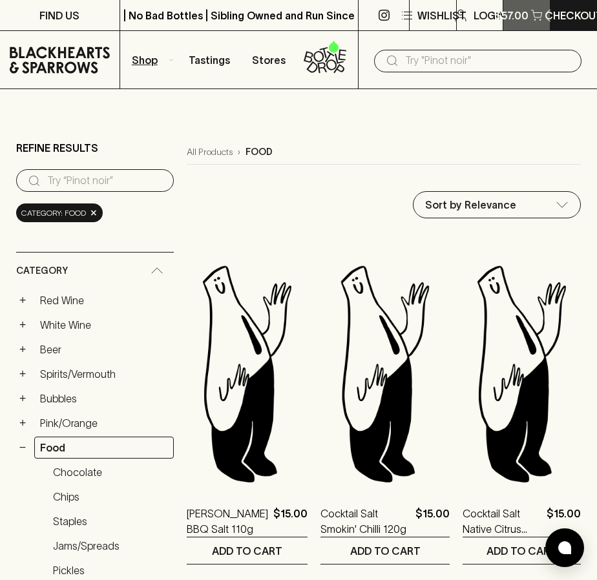
click at [515, 5] on button "$57.00 3" at bounding box center [527, 15] width 47 height 30
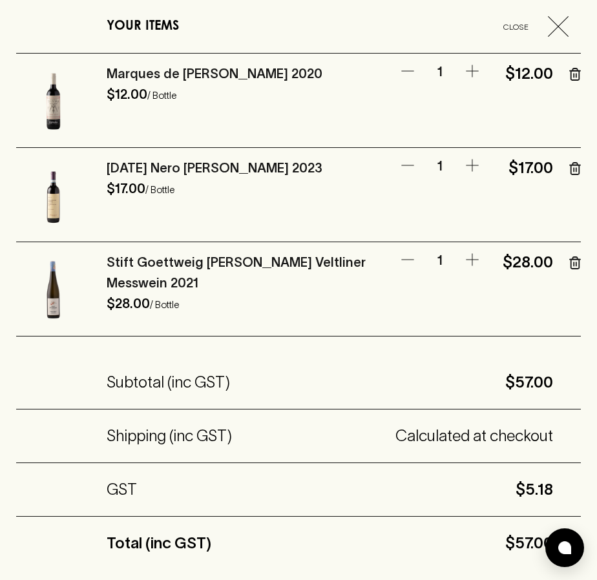
click at [555, 25] on icon "button" at bounding box center [558, 26] width 21 height 21
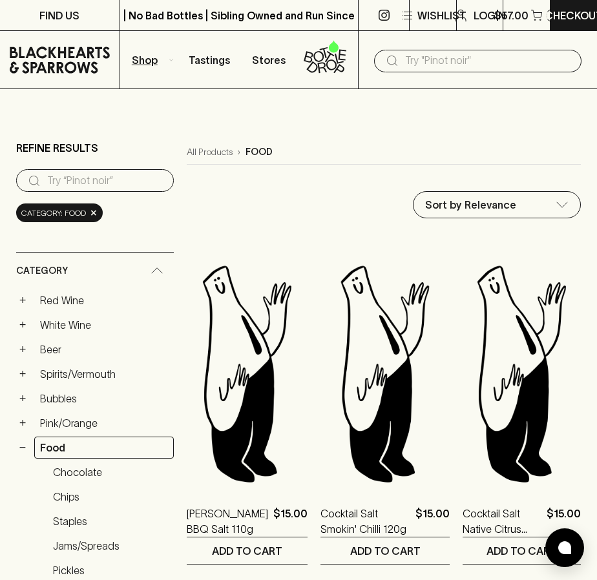
click at [118, 171] on input "search" at bounding box center [105, 181] width 116 height 21
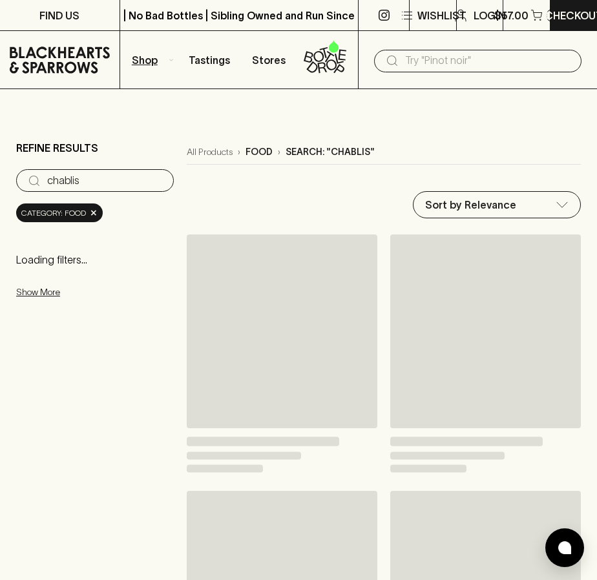
type input "chablis"
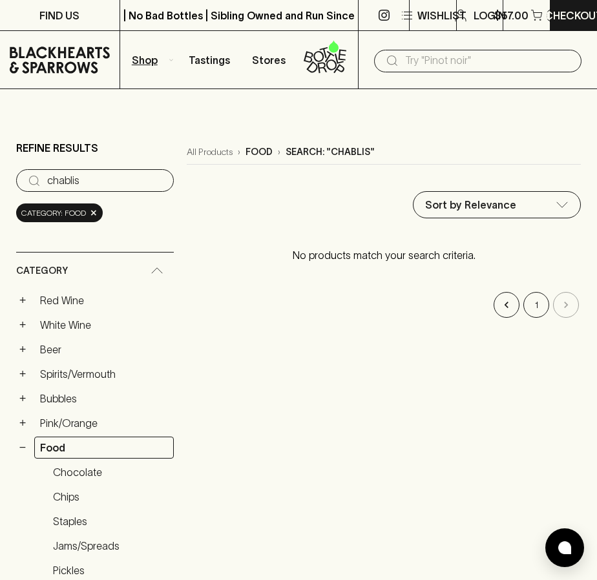
click at [471, 58] on input "text" at bounding box center [488, 60] width 166 height 21
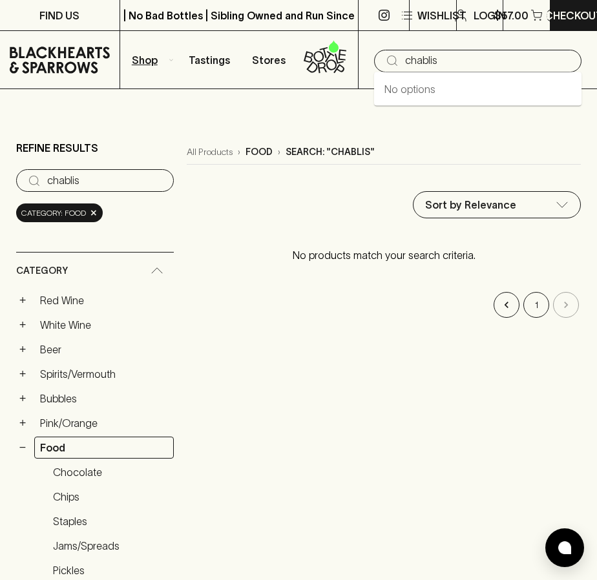
type input "chablis"
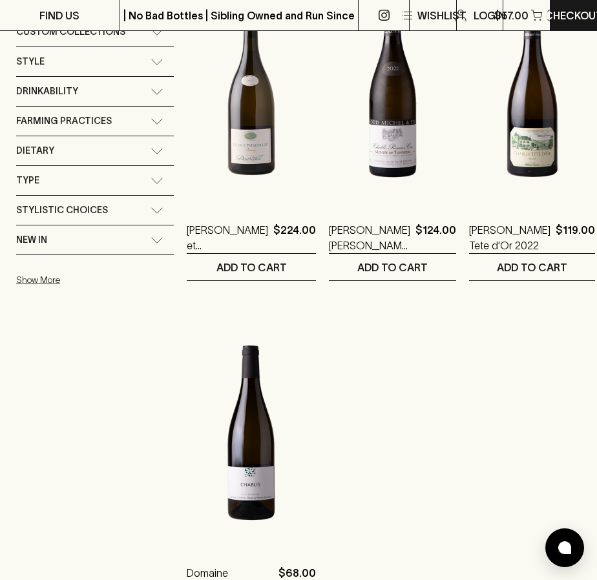
scroll to position [183, 0]
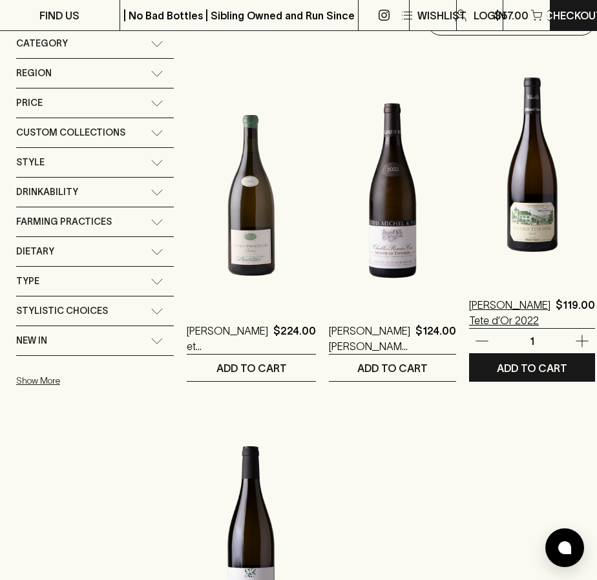
click at [485, 300] on p "Billaud Simon Chablis Tete d’Or 2022" at bounding box center [509, 312] width 81 height 31
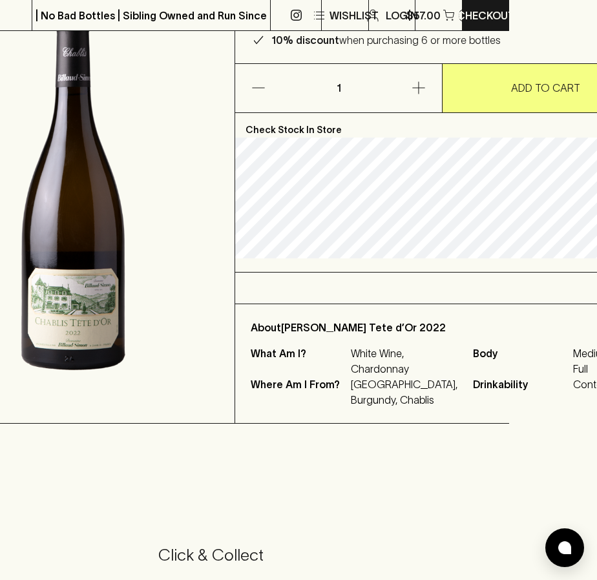
scroll to position [173, 0]
